Goal: Task Accomplishment & Management: Manage account settings

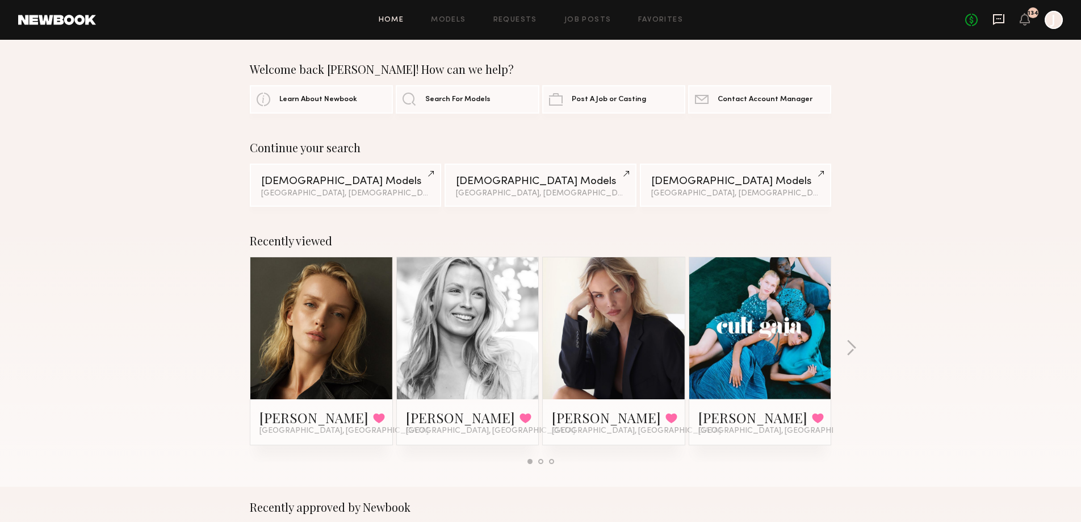
click at [997, 18] on icon at bounding box center [998, 18] width 5 height 1
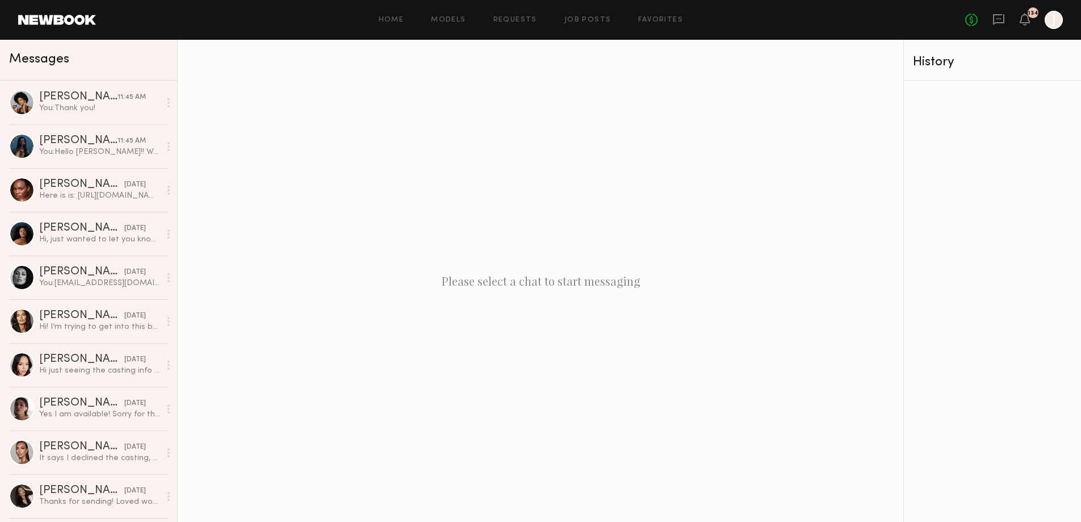
click at [536, 14] on div "Home Models Requests Job Posts Favorites Sign Out No fees up to $5,000 134 J" at bounding box center [579, 20] width 967 height 18
click at [525, 18] on link "Requests" at bounding box center [515, 19] width 44 height 7
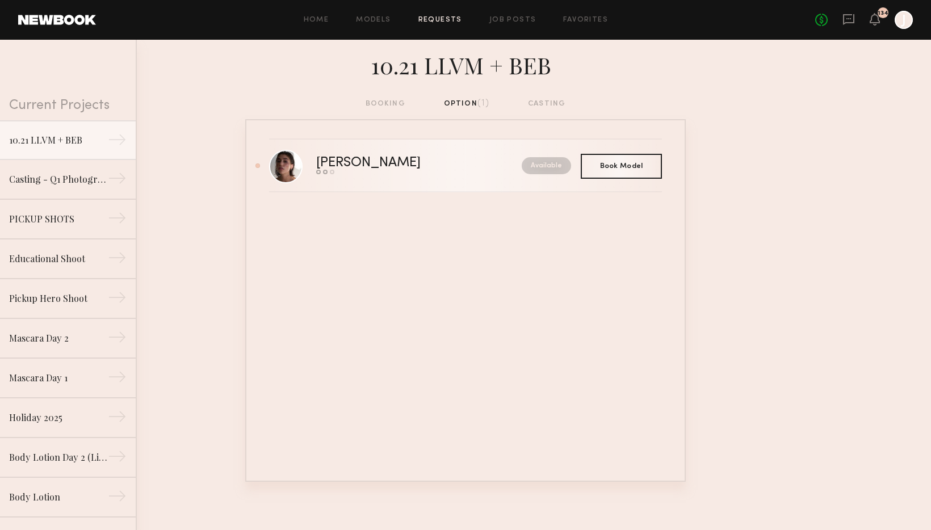
click at [447, 170] on div "[PERSON_NAME]" at bounding box center [393, 163] width 155 height 13
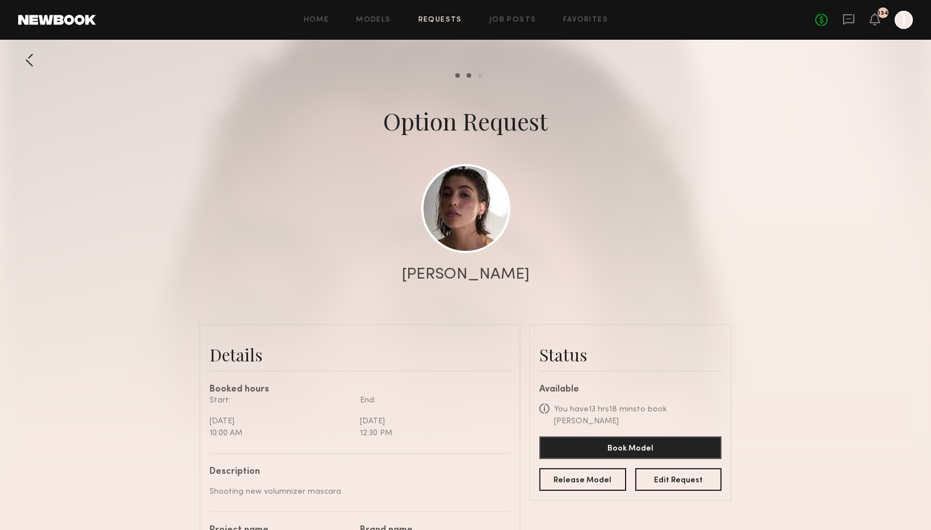
scroll to position [804, 0]
click at [664, 475] on button "Edit Request" at bounding box center [678, 479] width 87 height 23
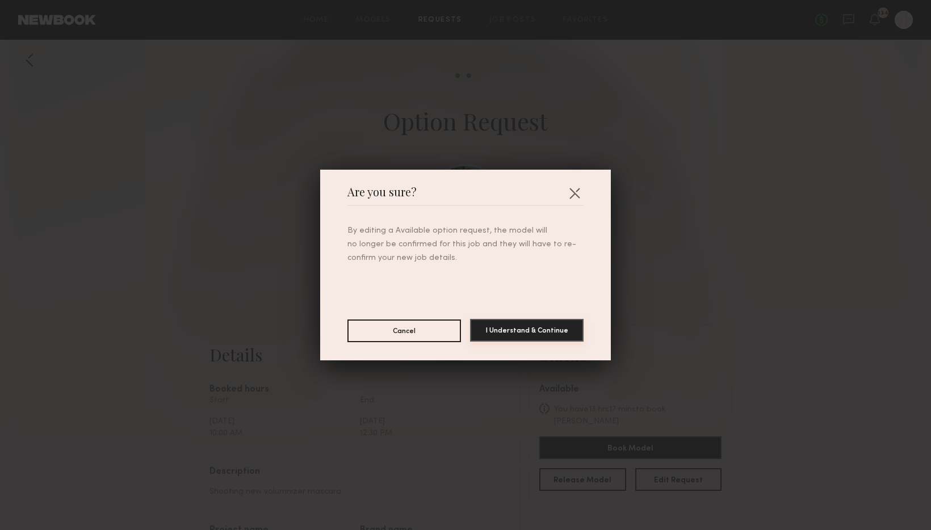
click at [520, 325] on button "I Understand & Continue" at bounding box center [527, 330] width 114 height 23
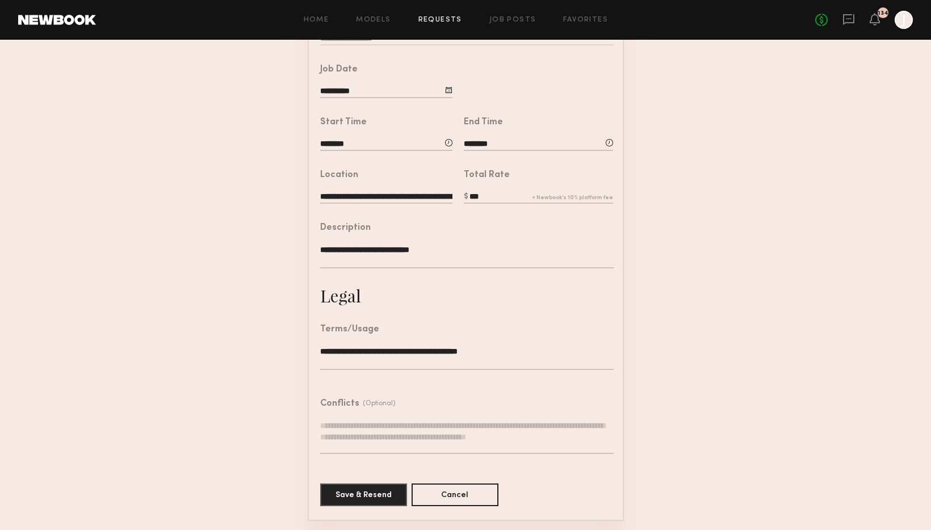
scroll to position [216, 0]
click at [385, 485] on button "Save & Resend" at bounding box center [363, 494] width 87 height 23
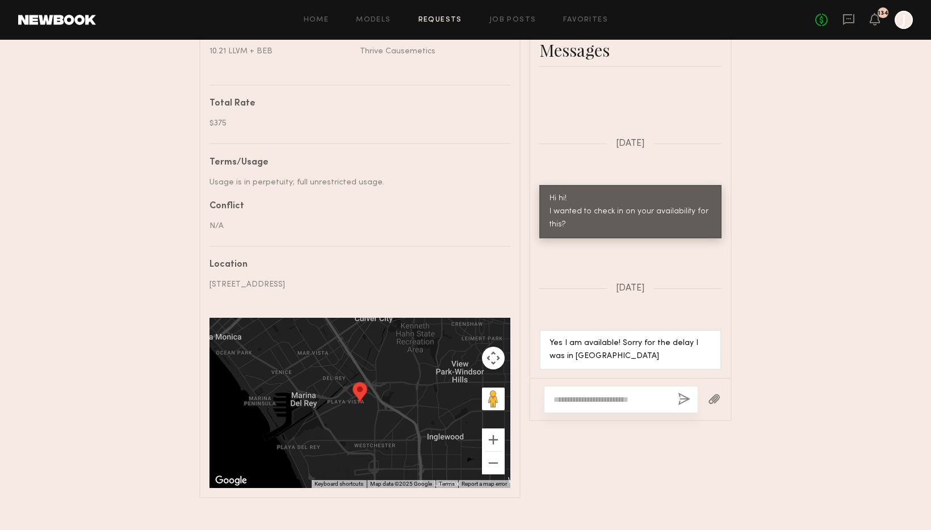
scroll to position [545, 0]
